Goal: Transaction & Acquisition: Purchase product/service

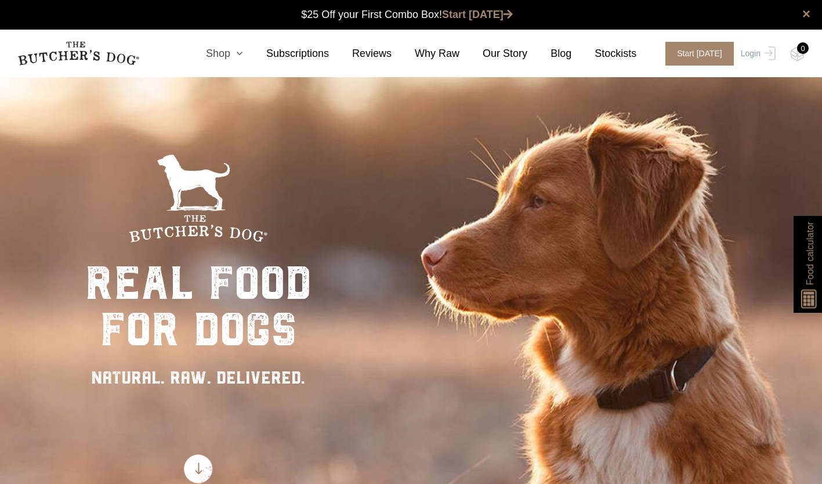
click at [243, 55] on icon at bounding box center [236, 53] width 13 height 10
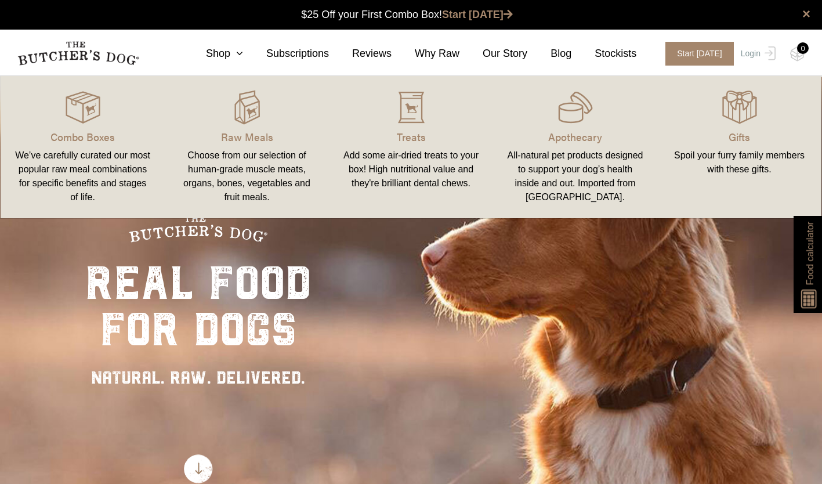
click at [405, 128] on link "Treats Add some air-dried treats to your box! High nutritional value and they'r…" at bounding box center [411, 147] width 164 height 119
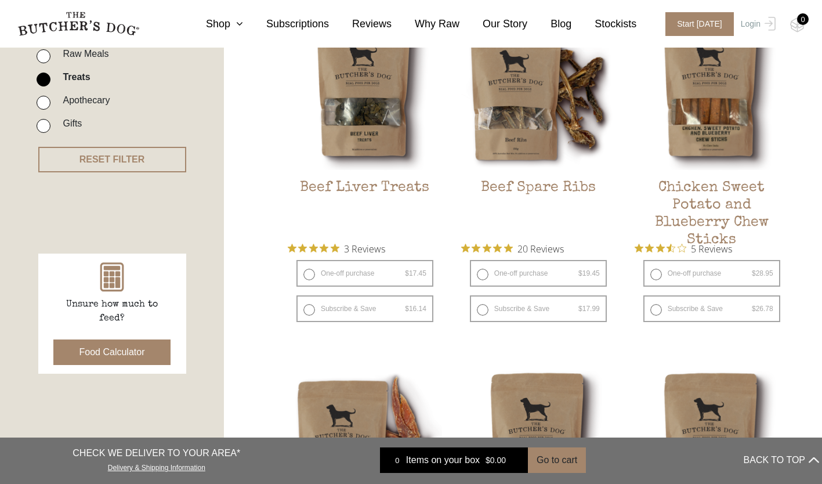
scroll to position [348, 0]
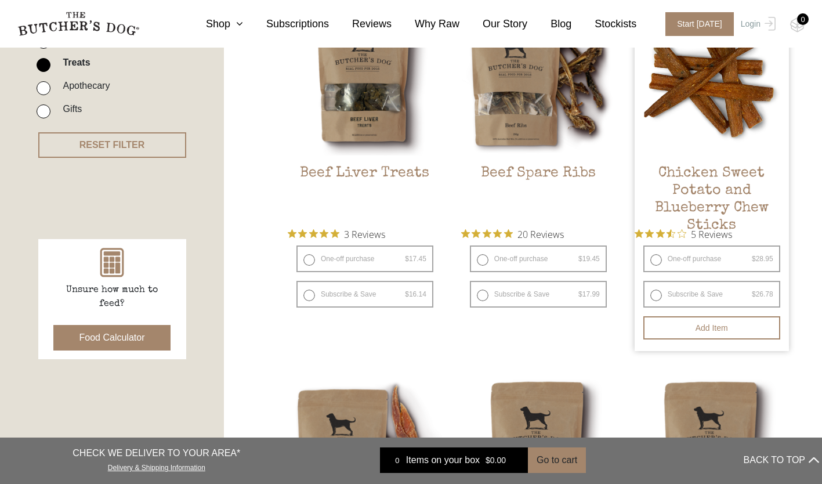
click at [659, 294] on label "Subscribe & Save $ 28.95 Original price was: $28.95. $ 26.78 Current price is: …" at bounding box center [712, 294] width 137 height 27
radio input "true"
select select "6_week"
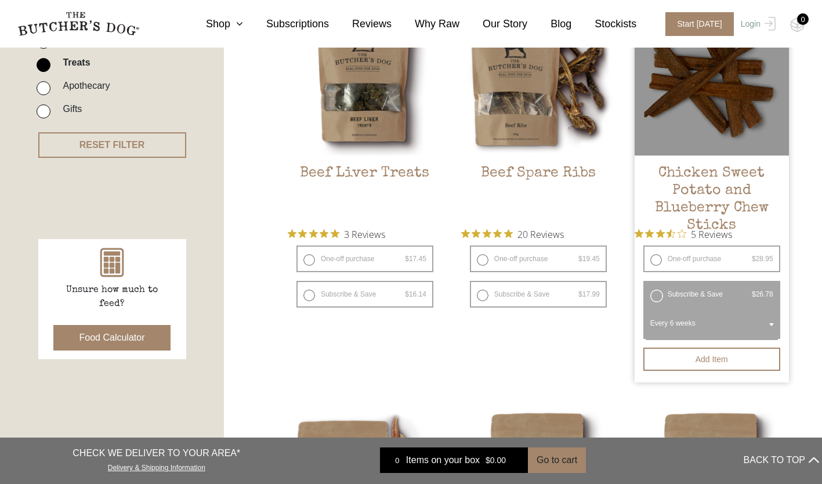
click at [770, 322] on span at bounding box center [772, 324] width 12 height 27
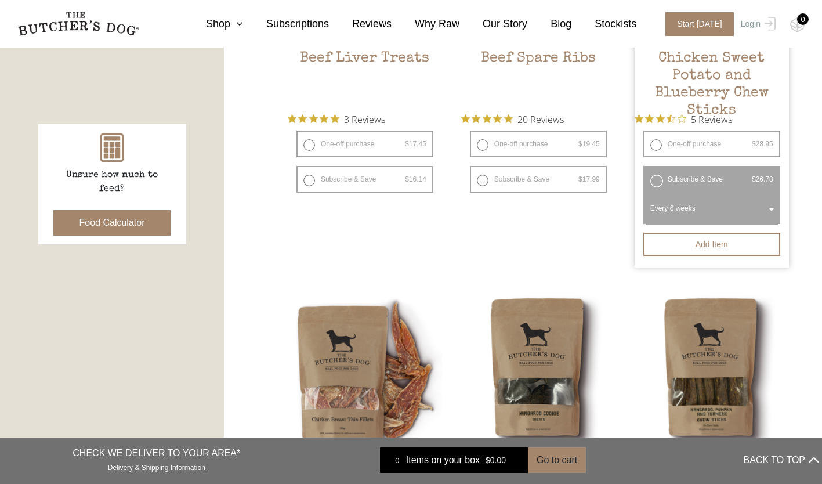
scroll to position [464, 0]
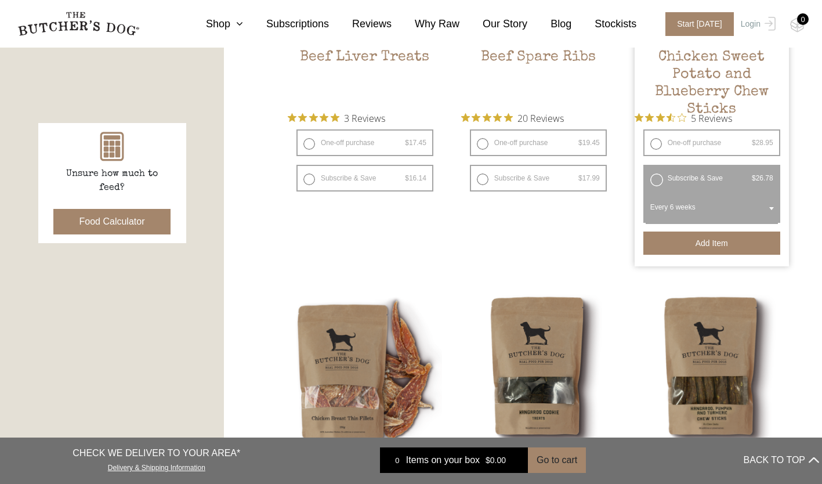
click at [702, 241] on button "Add item" at bounding box center [712, 243] width 137 height 23
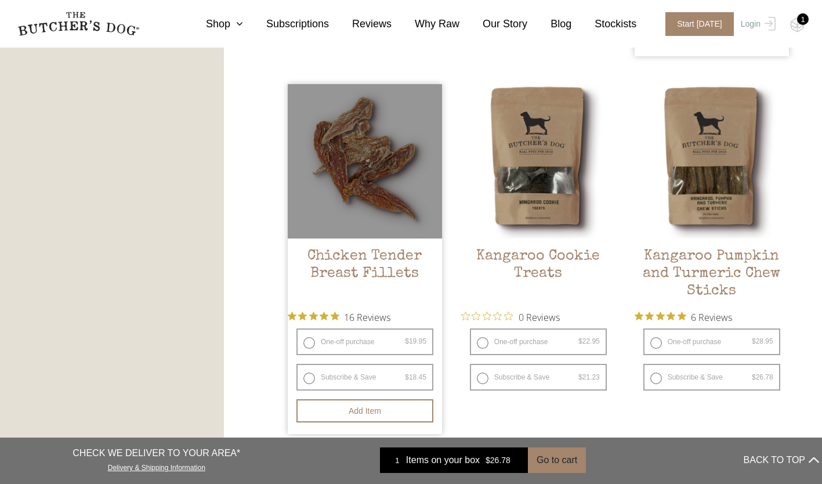
scroll to position [696, 0]
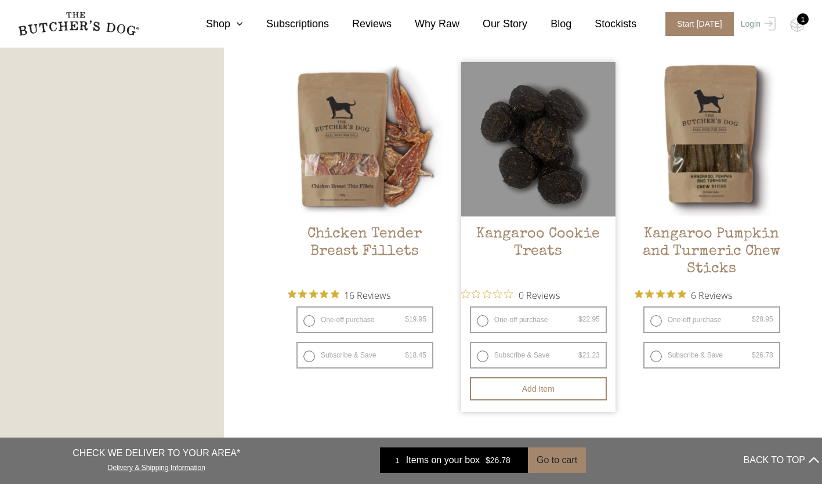
click at [530, 203] on div at bounding box center [538, 139] width 154 height 154
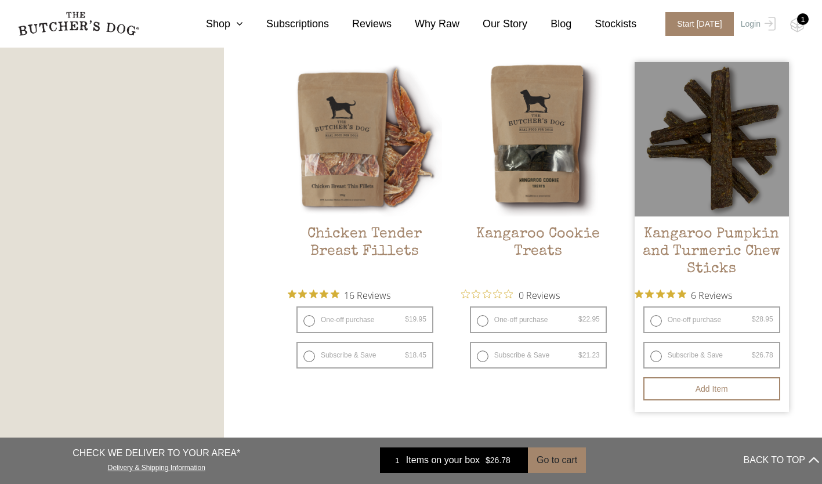
scroll to position [755, 0]
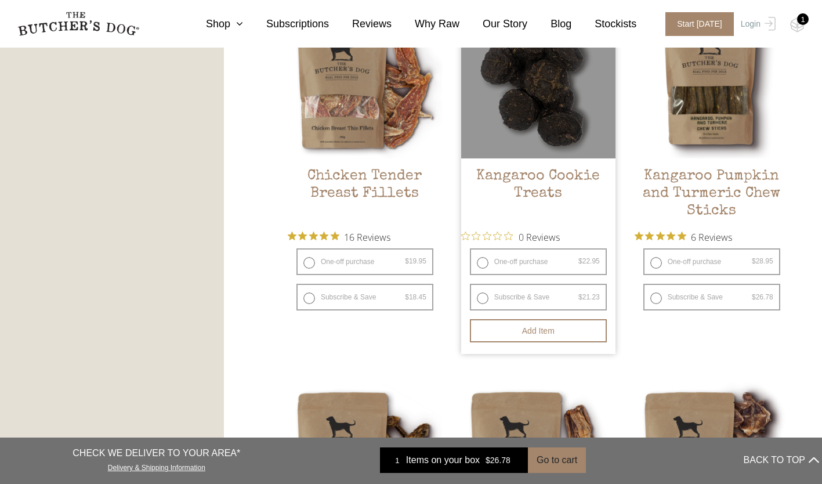
click at [483, 299] on label "Subscribe & Save $ 22.95 Original price was: $22.95. $ 21.23 Current price is: …" at bounding box center [538, 297] width 137 height 27
radio input "true"
radio input "false"
select select "6_week"
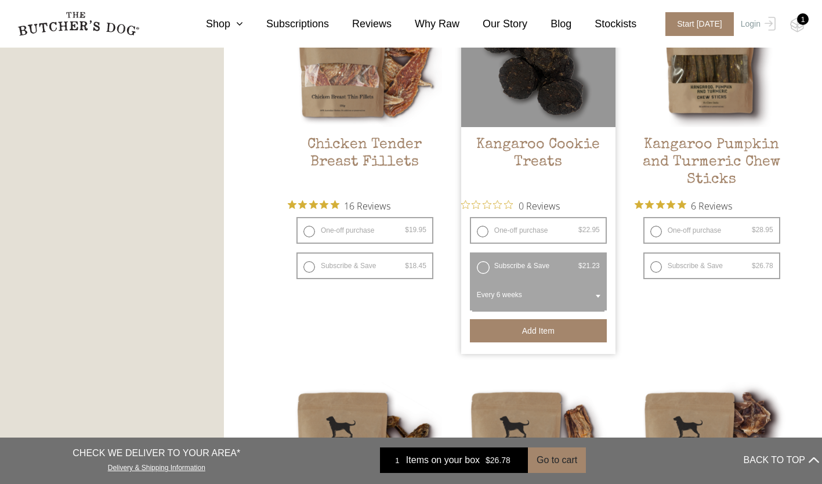
click at [541, 331] on button "Add item" at bounding box center [538, 330] width 137 height 23
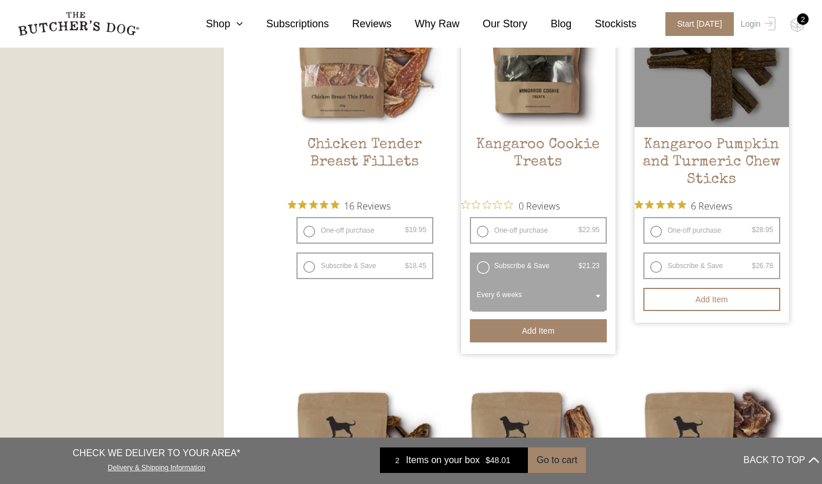
click at [660, 264] on label "Subscribe & Save $ 28.95 Original price was: $28.95. $ 26.78 Current price is: …" at bounding box center [712, 265] width 137 height 27
radio input "true"
radio input "false"
select select "6_week"
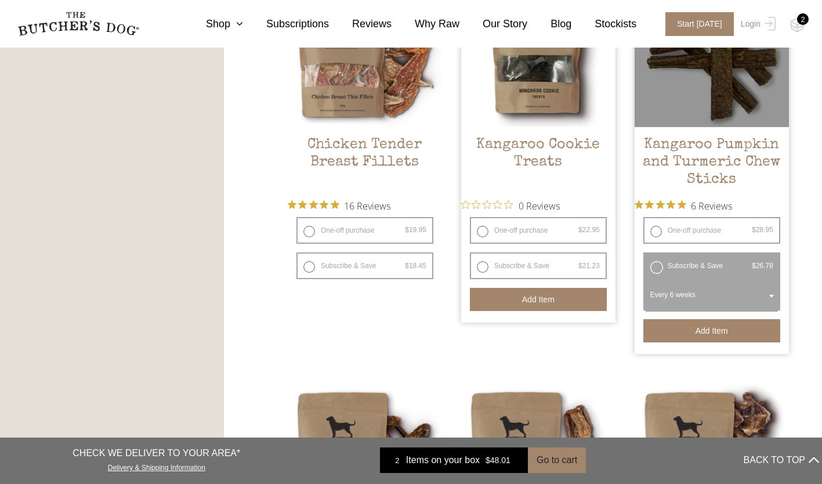
click at [726, 333] on button "Add item" at bounding box center [712, 330] width 137 height 23
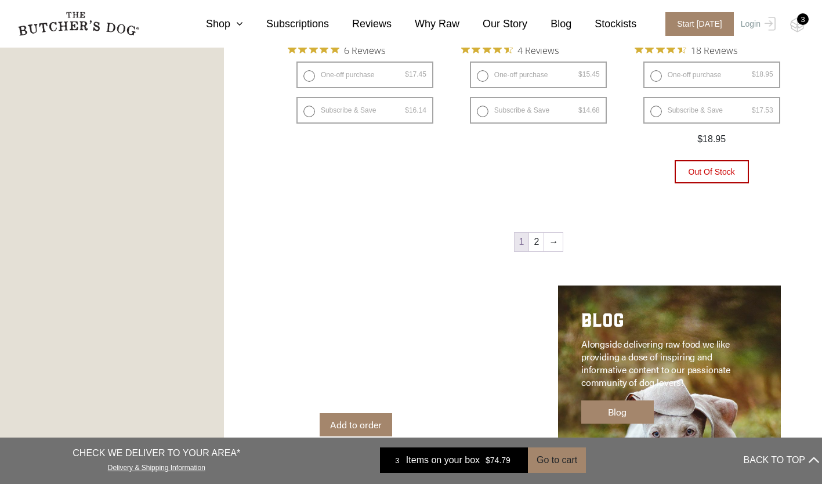
scroll to position [1683, 0]
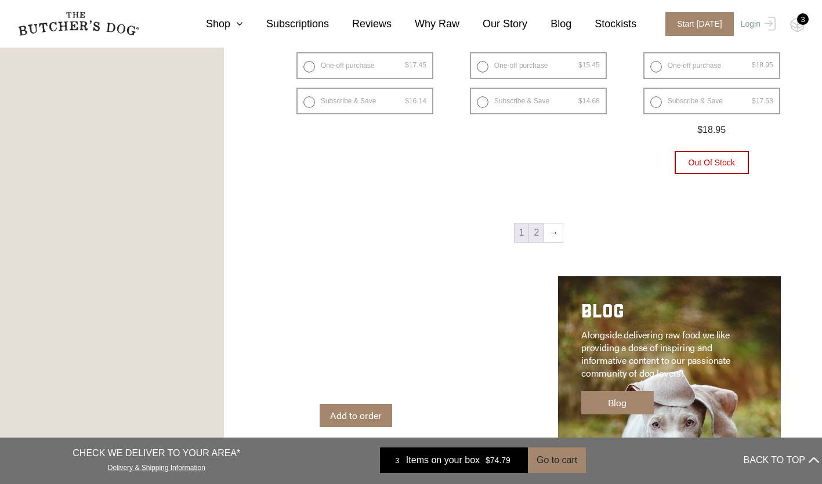
click at [541, 230] on link "2" at bounding box center [536, 232] width 15 height 19
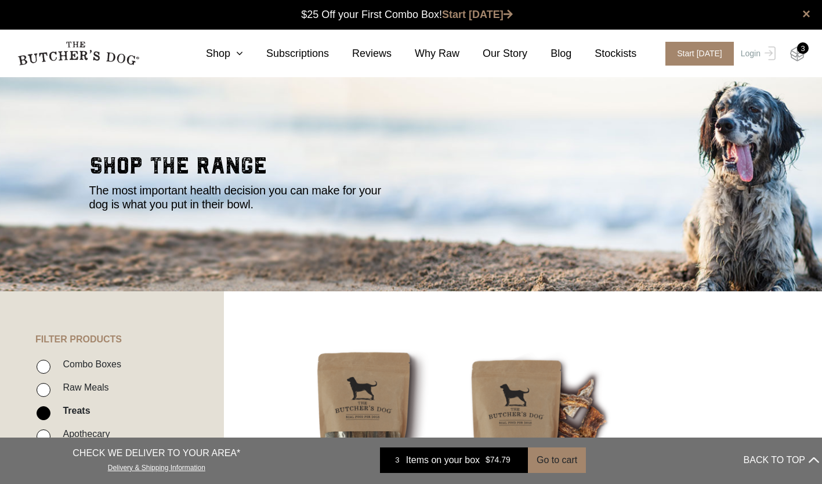
click at [797, 50] on img at bounding box center [798, 53] width 15 height 15
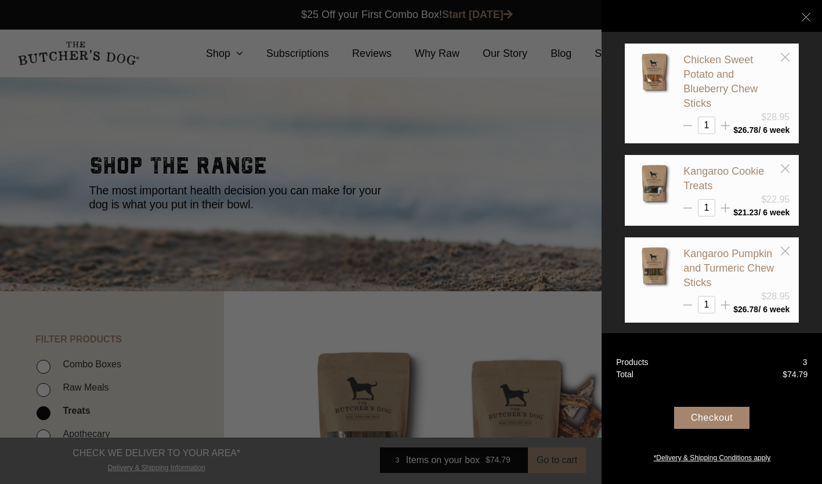
click at [241, 330] on div at bounding box center [411, 242] width 822 height 484
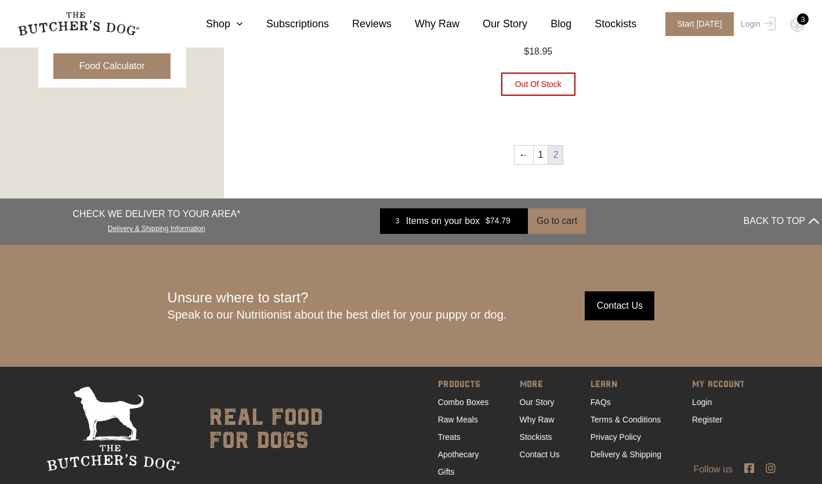
scroll to position [669, 0]
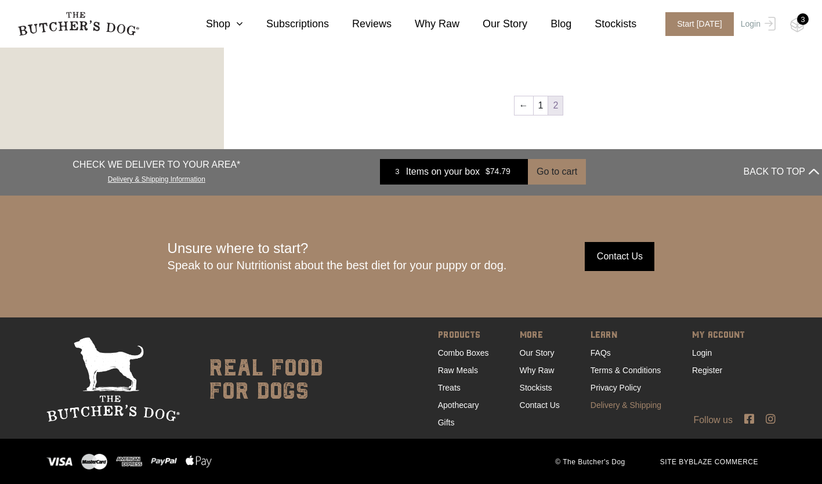
click at [597, 403] on link "Delivery & Shipping" at bounding box center [626, 404] width 71 height 9
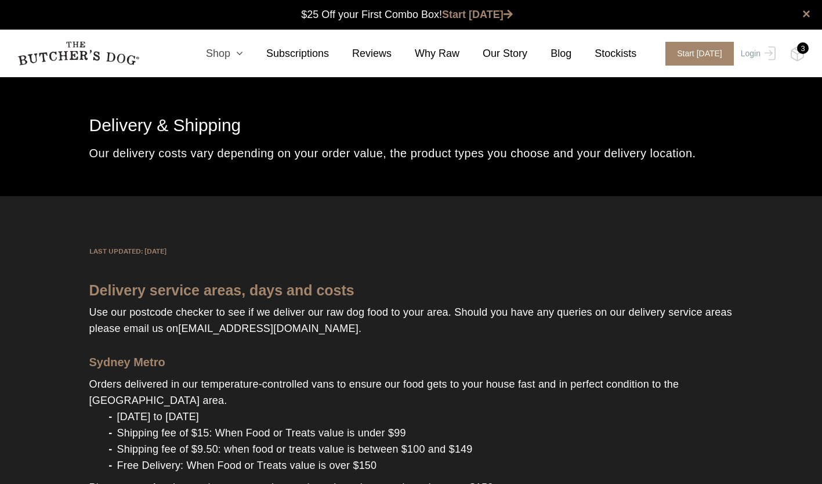
click at [243, 51] on icon at bounding box center [236, 53] width 13 height 10
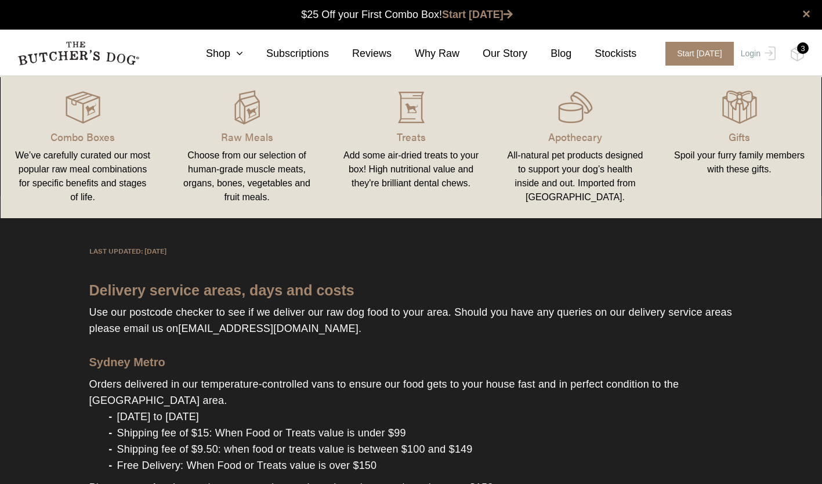
click at [577, 127] on link "Apothecary All-natural pet products designed to support your dog’s health insid…" at bounding box center [575, 147] width 164 height 119
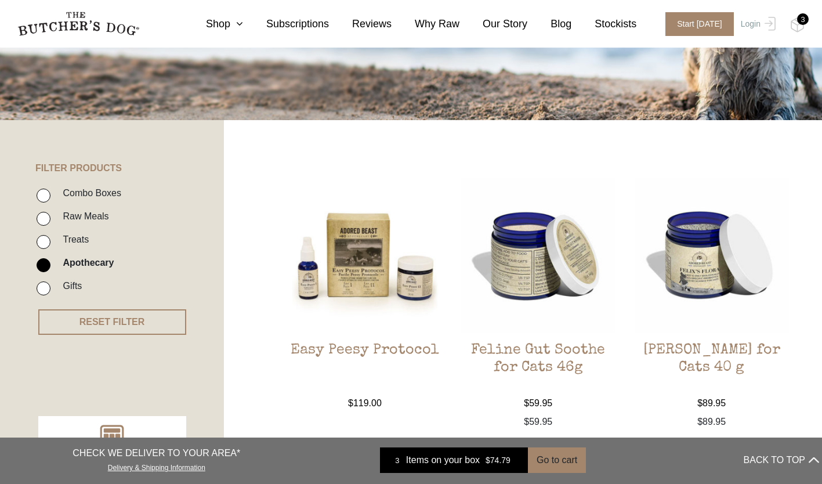
scroll to position [58, 0]
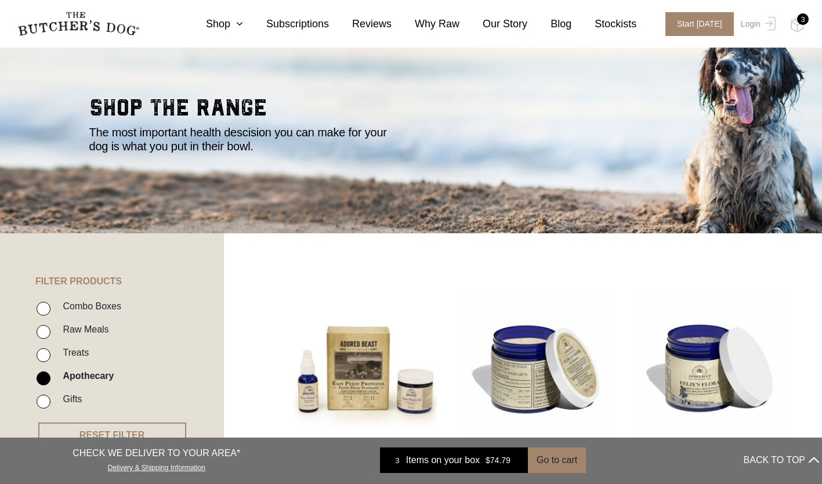
click at [45, 330] on input "Raw Meals" at bounding box center [44, 332] width 14 height 14
checkbox input "true"
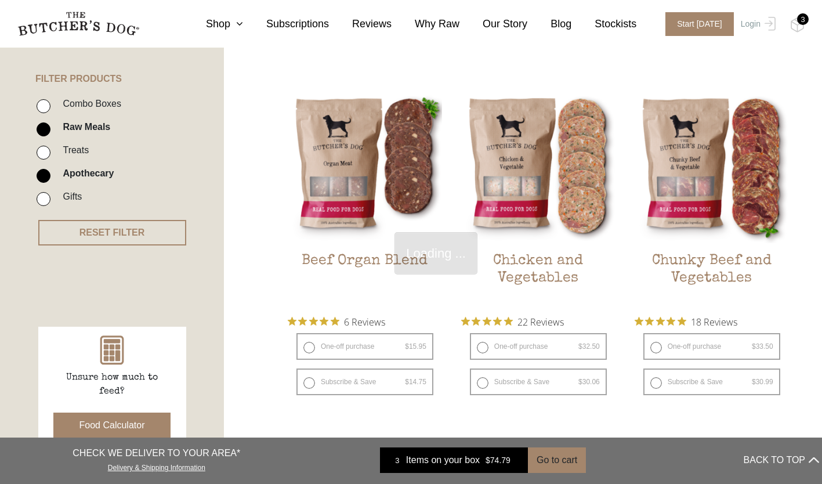
scroll to position [262, 0]
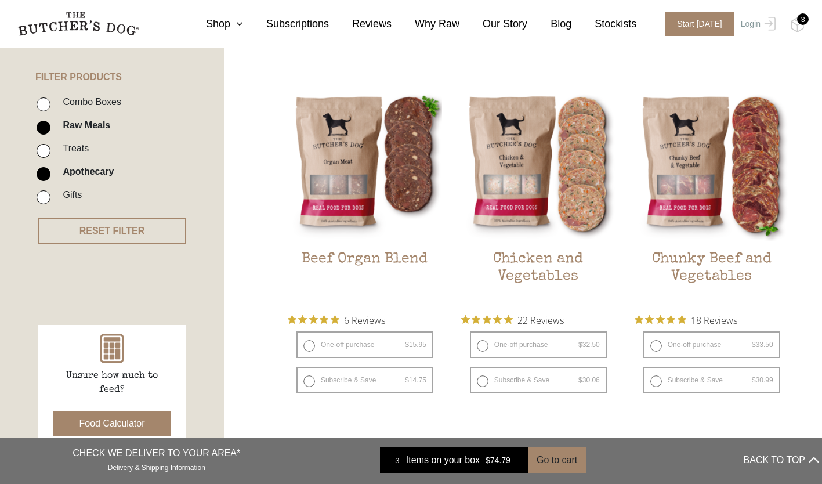
click at [46, 170] on input "Apothecary" at bounding box center [44, 174] width 14 height 14
checkbox input "false"
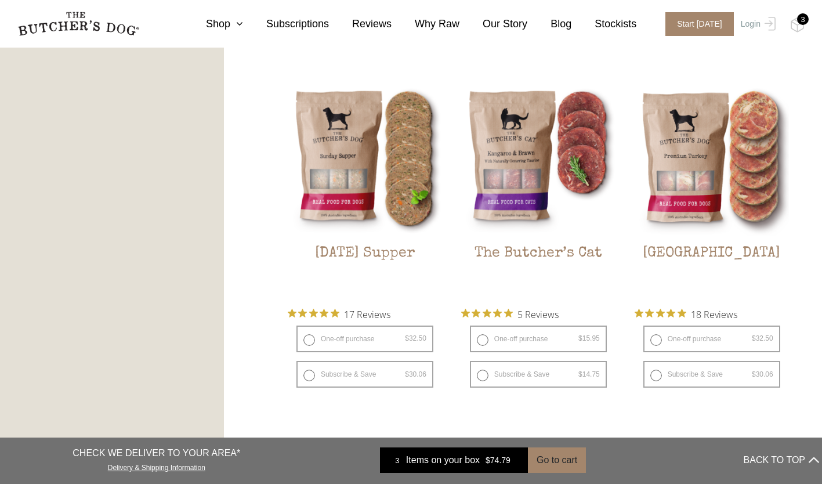
scroll to position [1481, 0]
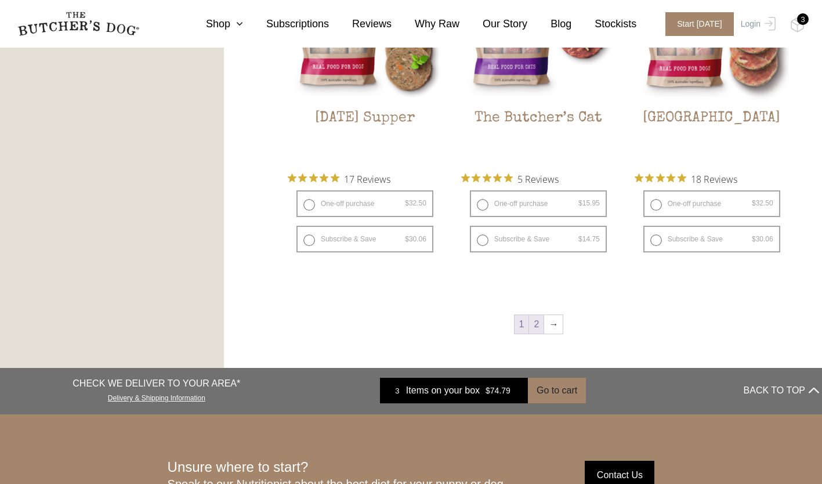
click at [536, 326] on link "2" at bounding box center [536, 324] width 15 height 19
